Goal: Information Seeking & Learning: Learn about a topic

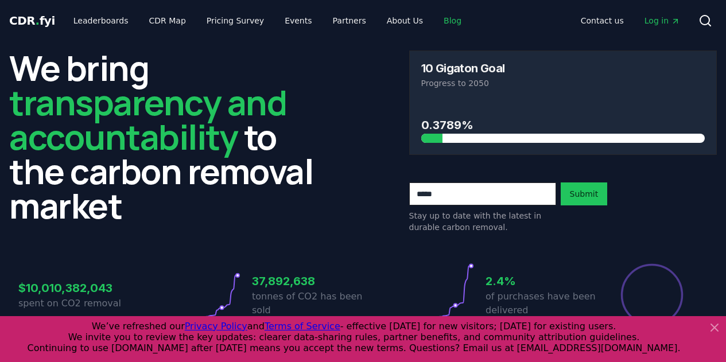
click at [435, 22] on link "Blog" at bounding box center [453, 20] width 36 height 21
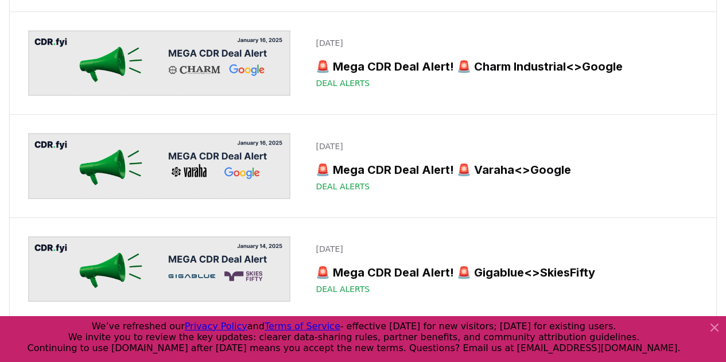
scroll to position [9102, 0]
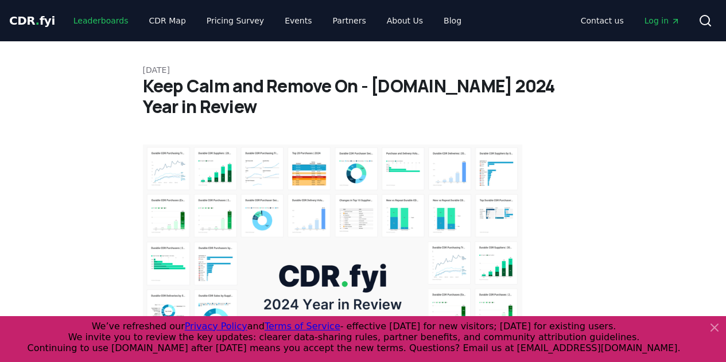
click at [98, 20] on link "Leaderboards" at bounding box center [100, 20] width 73 height 21
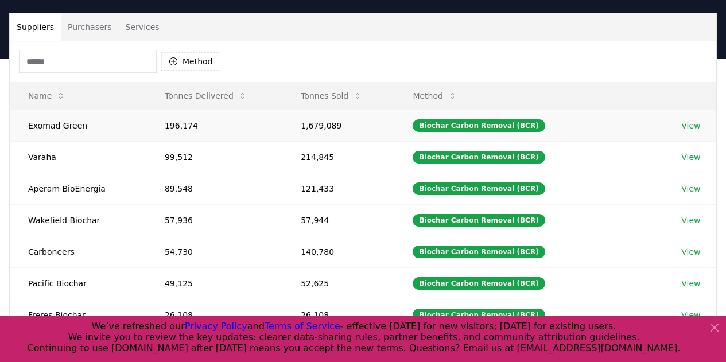
scroll to position [96, 0]
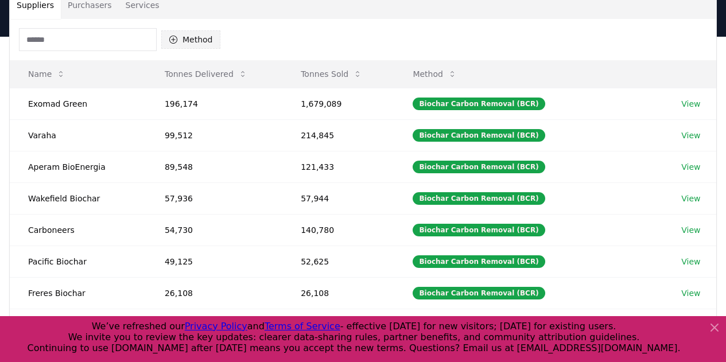
click at [203, 32] on button "Method" at bounding box center [190, 39] width 59 height 18
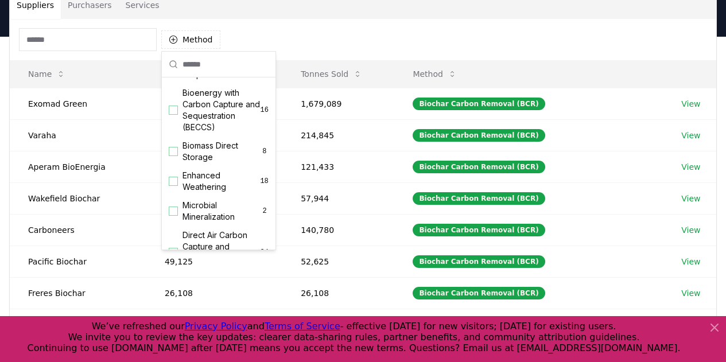
scroll to position [126, 0]
click at [202, 123] on span "Bioenergy with Carbon Capture and Sequestration (BECCS)" at bounding box center [222, 111] width 78 height 46
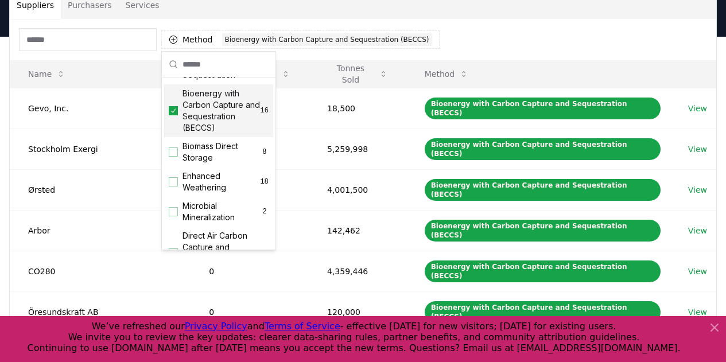
click at [461, 48] on div "Method 1 Bioenergy with Carbon Capture and Sequestration (BECCS)" at bounding box center [363, 39] width 707 height 41
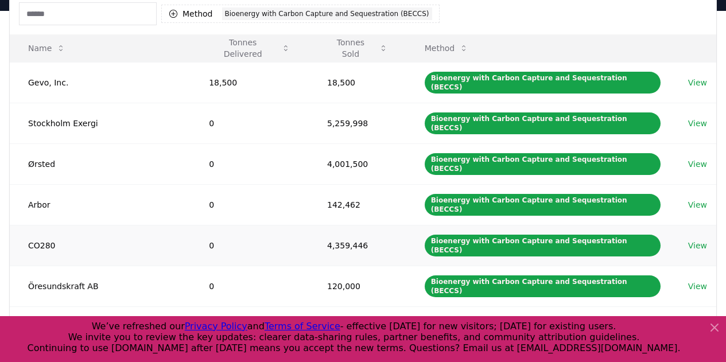
scroll to position [122, 0]
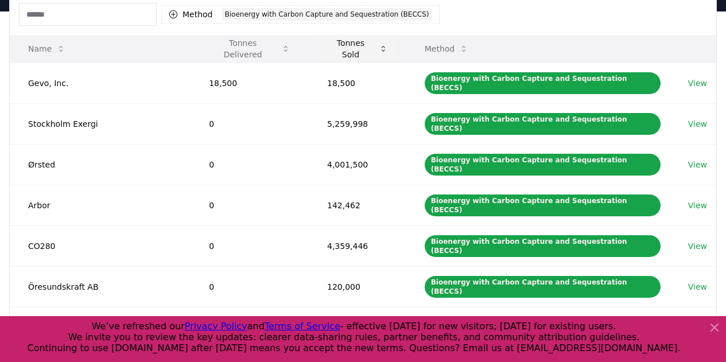
click at [358, 49] on button "Tonnes Sold" at bounding box center [357, 48] width 79 height 23
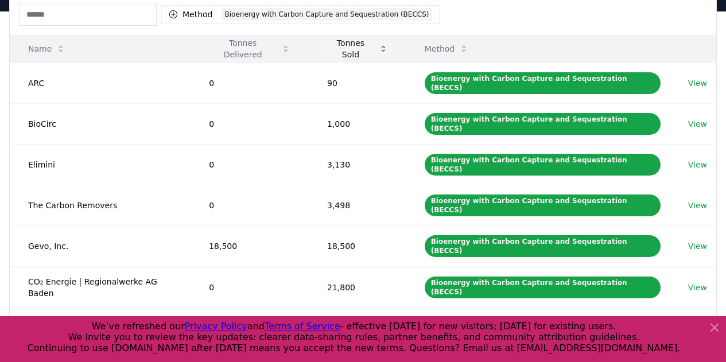
click at [358, 49] on button "Tonnes Sold" at bounding box center [357, 48] width 79 height 23
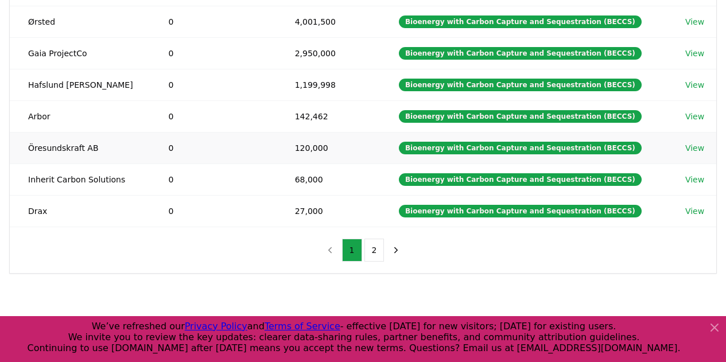
scroll to position [285, 0]
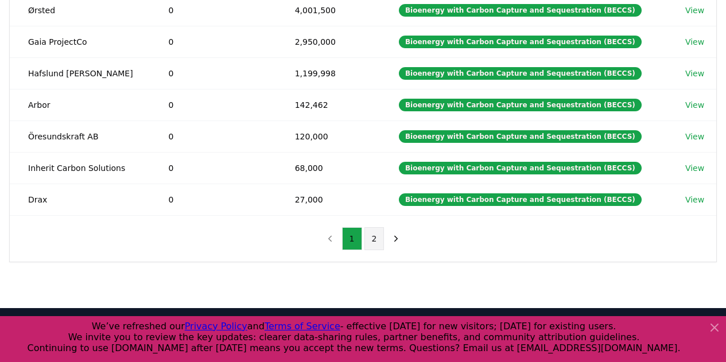
click at [375, 242] on button "2" at bounding box center [375, 238] width 20 height 23
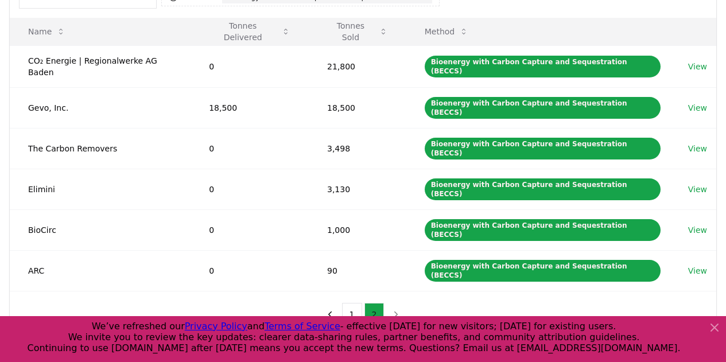
scroll to position [138, 0]
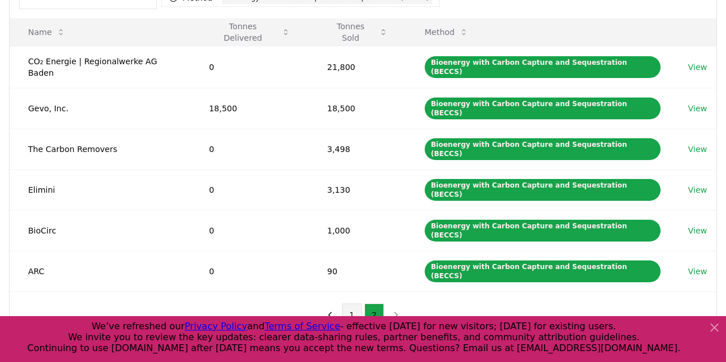
click at [352, 304] on button "1" at bounding box center [352, 315] width 20 height 23
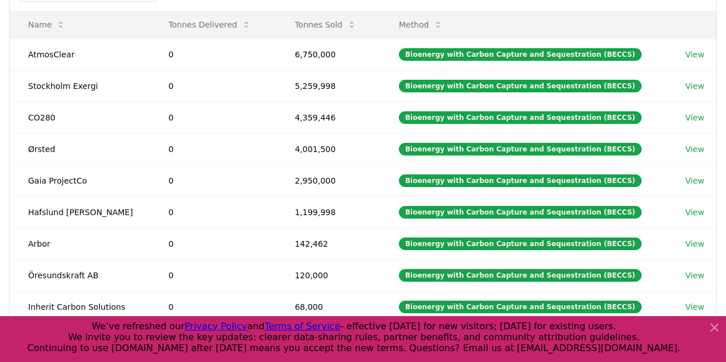
scroll to position [146, 0]
